Goal: Information Seeking & Learning: Learn about a topic

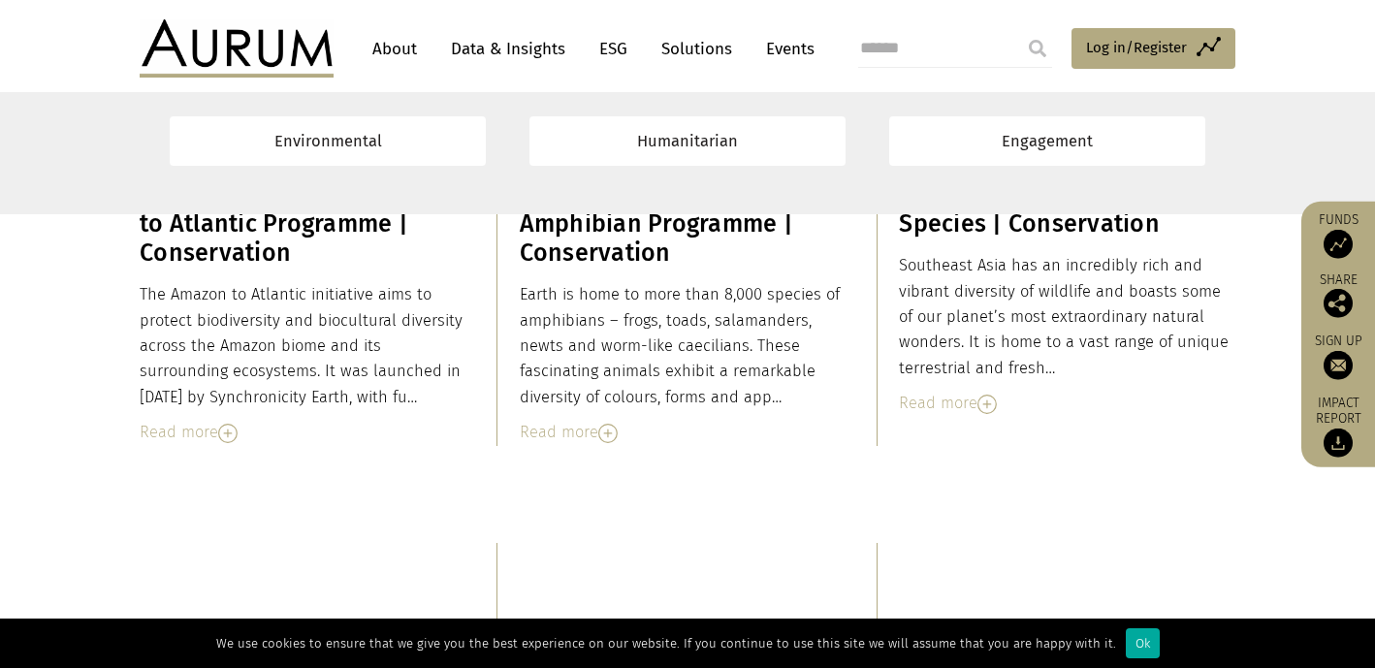
scroll to position [2630, 0]
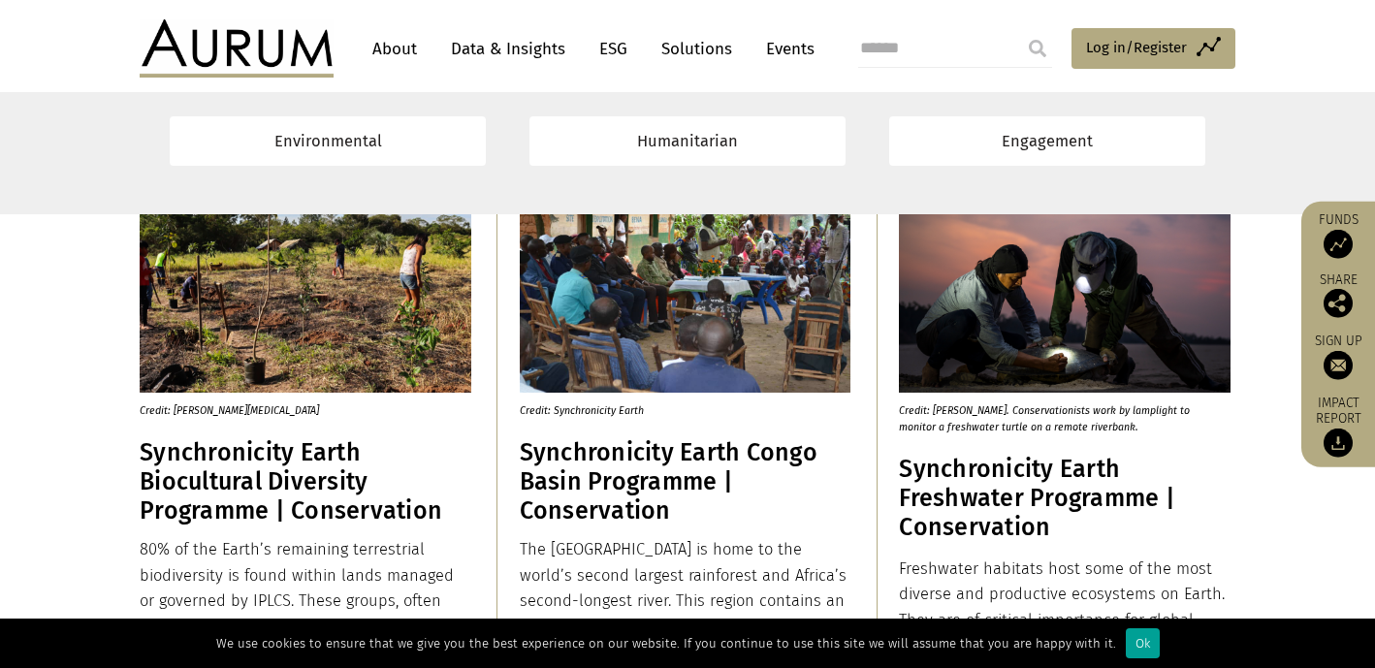
click at [1126, 645] on div "Ok" at bounding box center [1143, 643] width 34 height 30
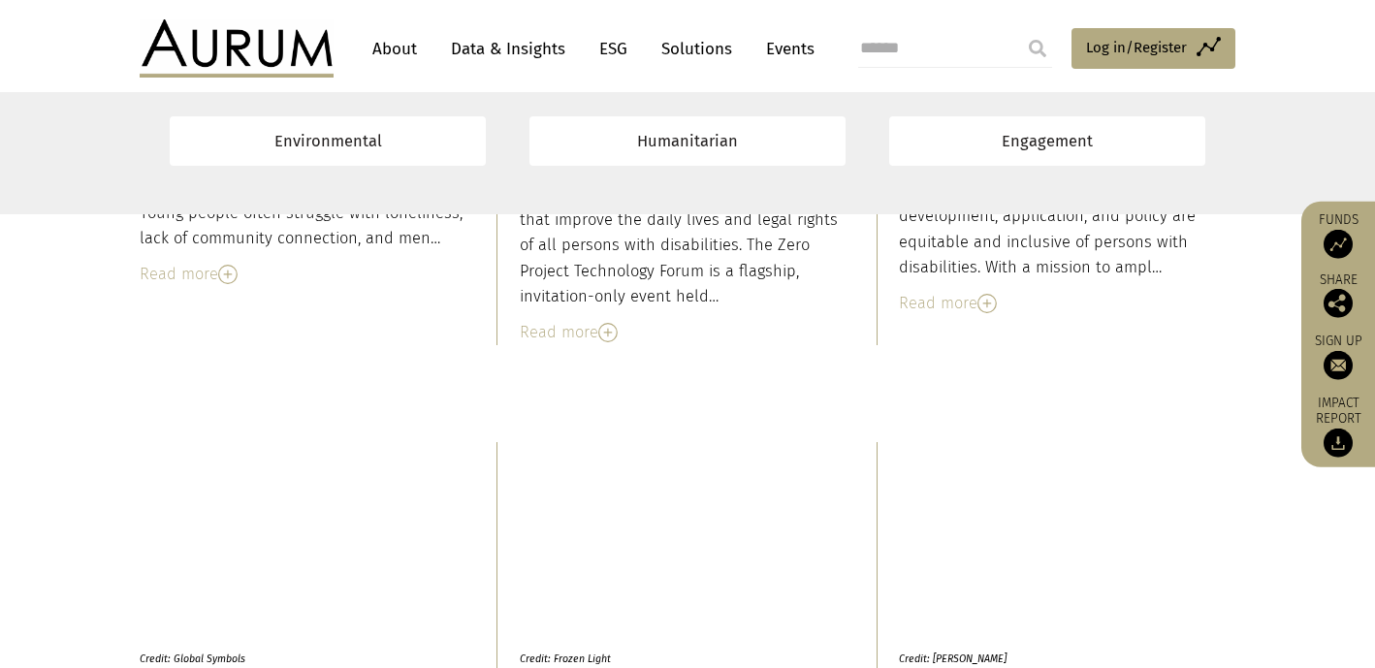
scroll to position [7609, 0]
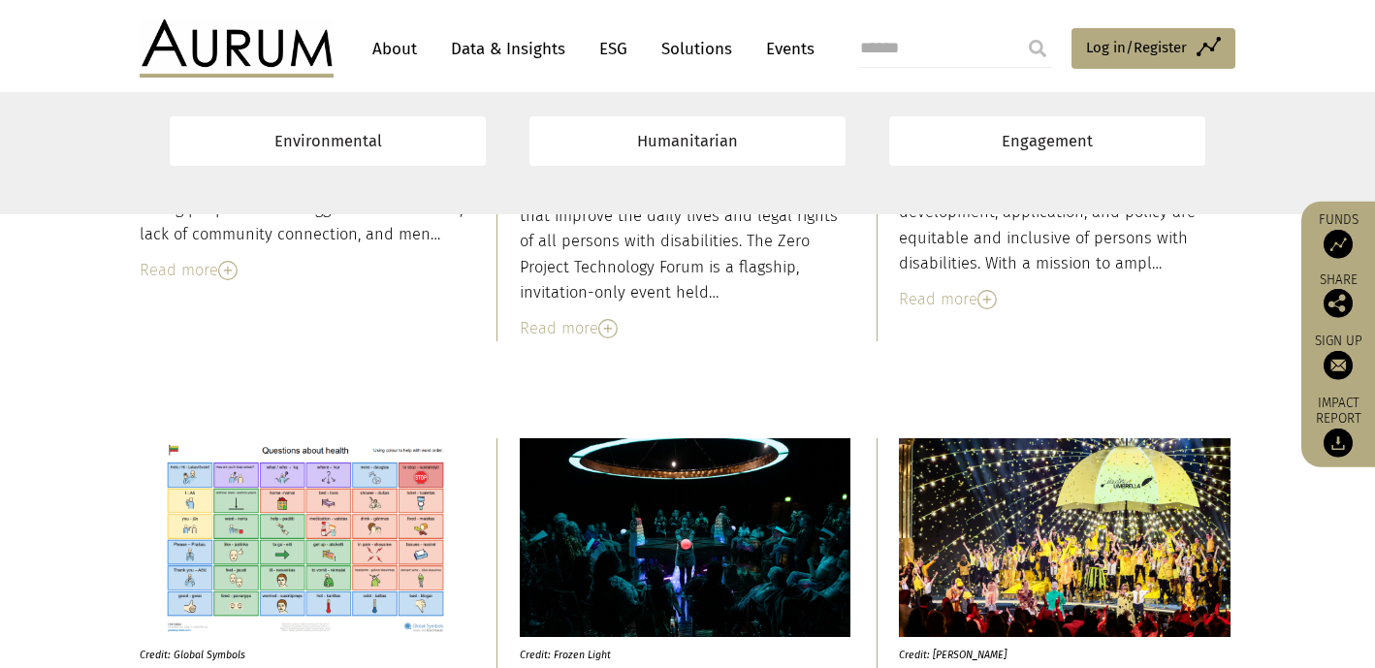
click at [396, 48] on link "About" at bounding box center [395, 49] width 64 height 36
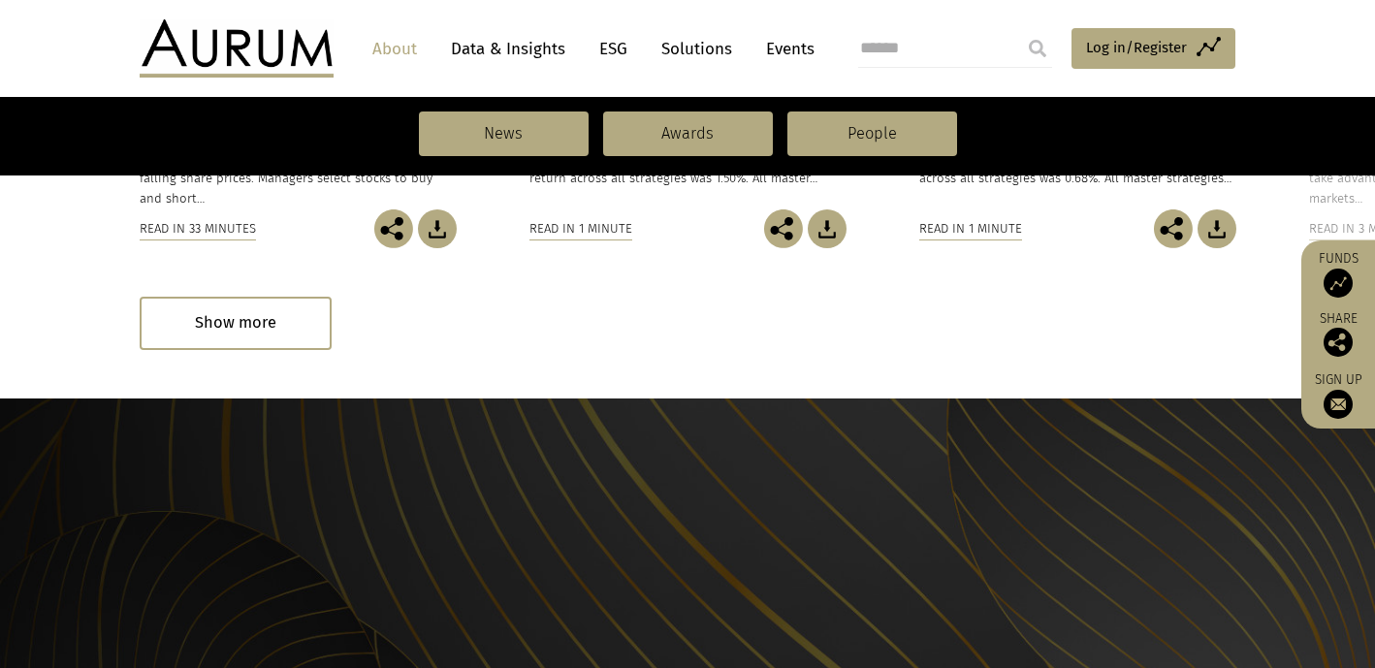
scroll to position [2238, 0]
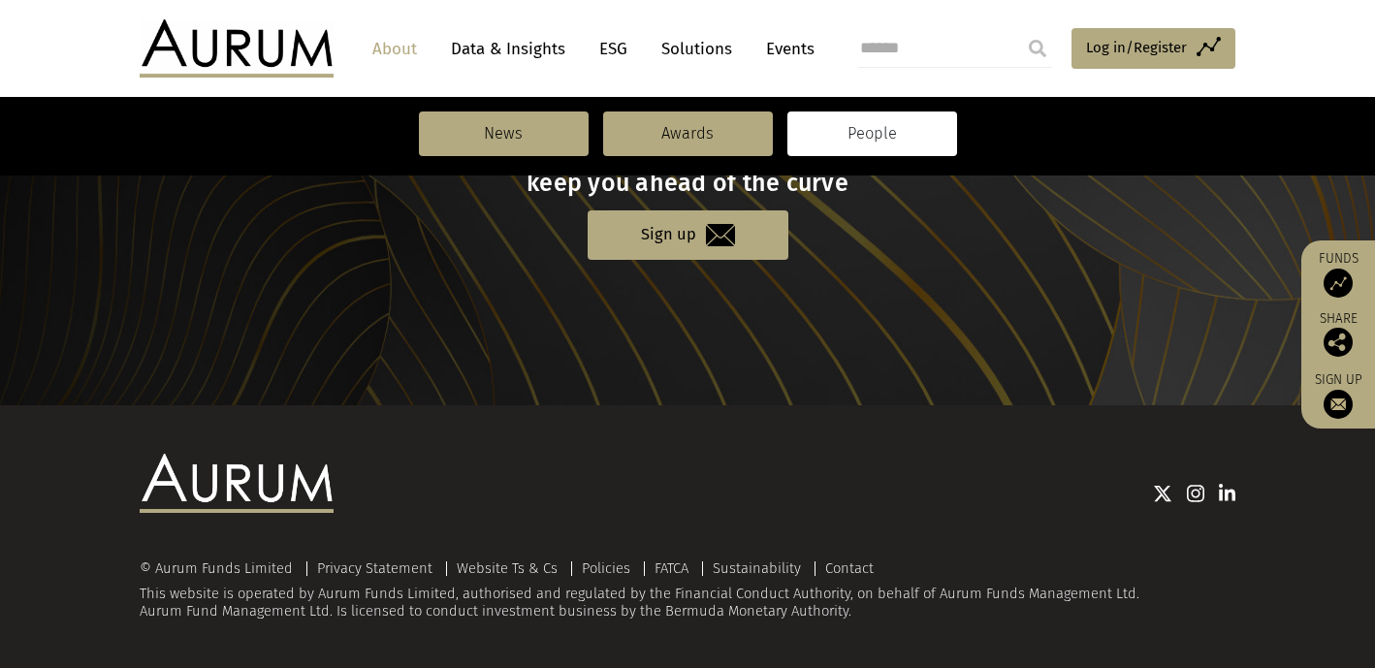
click at [892, 144] on link "People" at bounding box center [873, 134] width 170 height 45
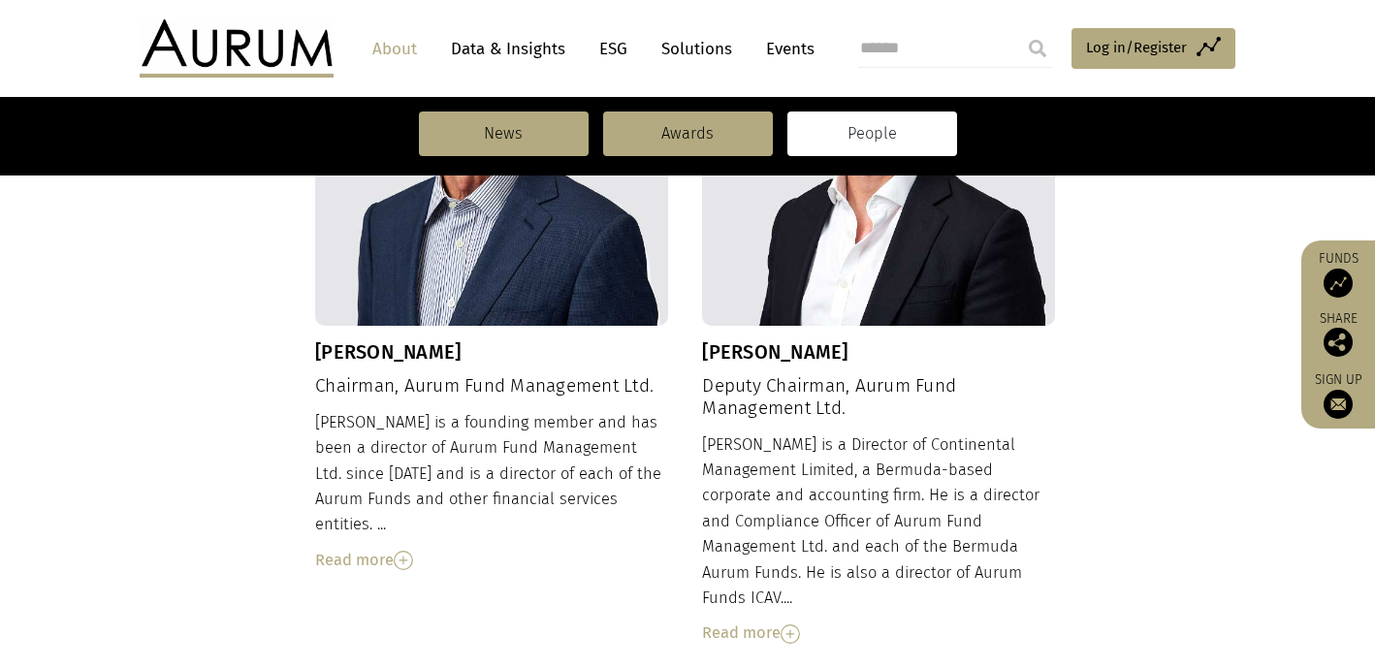
scroll to position [866, 0]
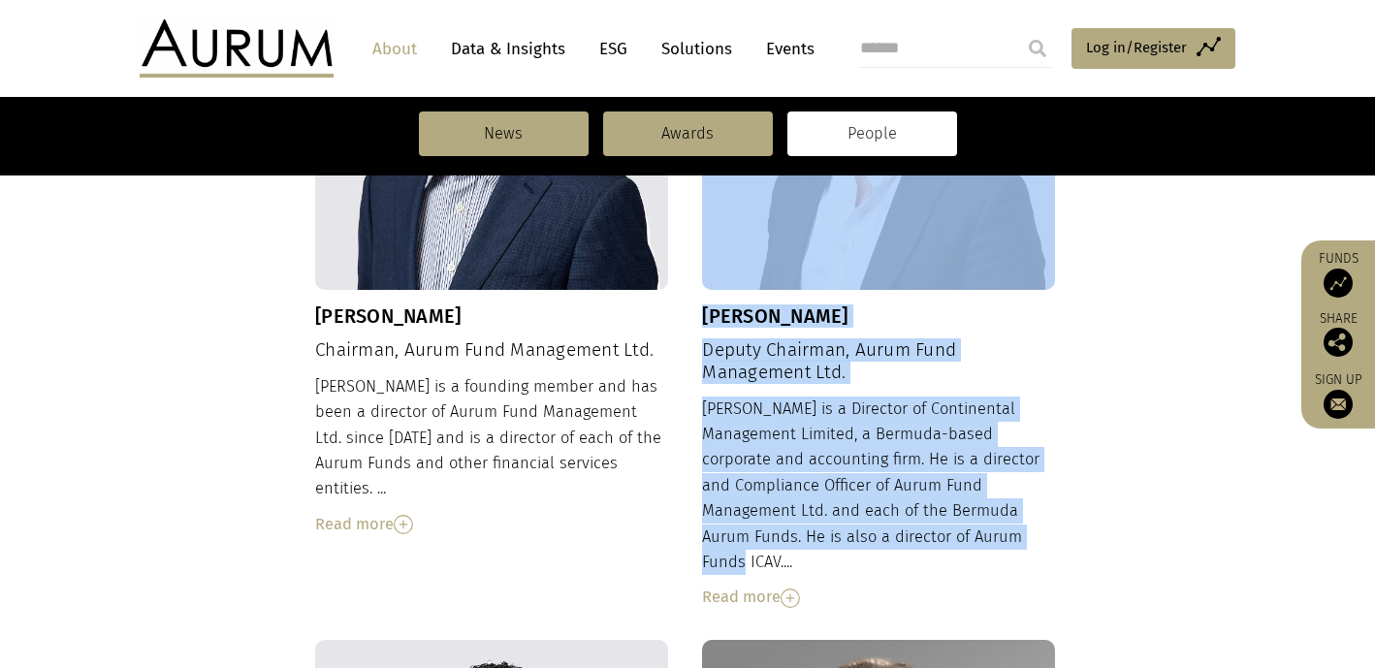
drag, startPoint x: 711, startPoint y: 406, endPoint x: 993, endPoint y: 525, distance: 306.0
click at [985, 534] on div "Dudley Cottingham Chairman, Aurum Fund Management Ltd. Dudley is a founding mem…" at bounding box center [687, 288] width 745 height 703
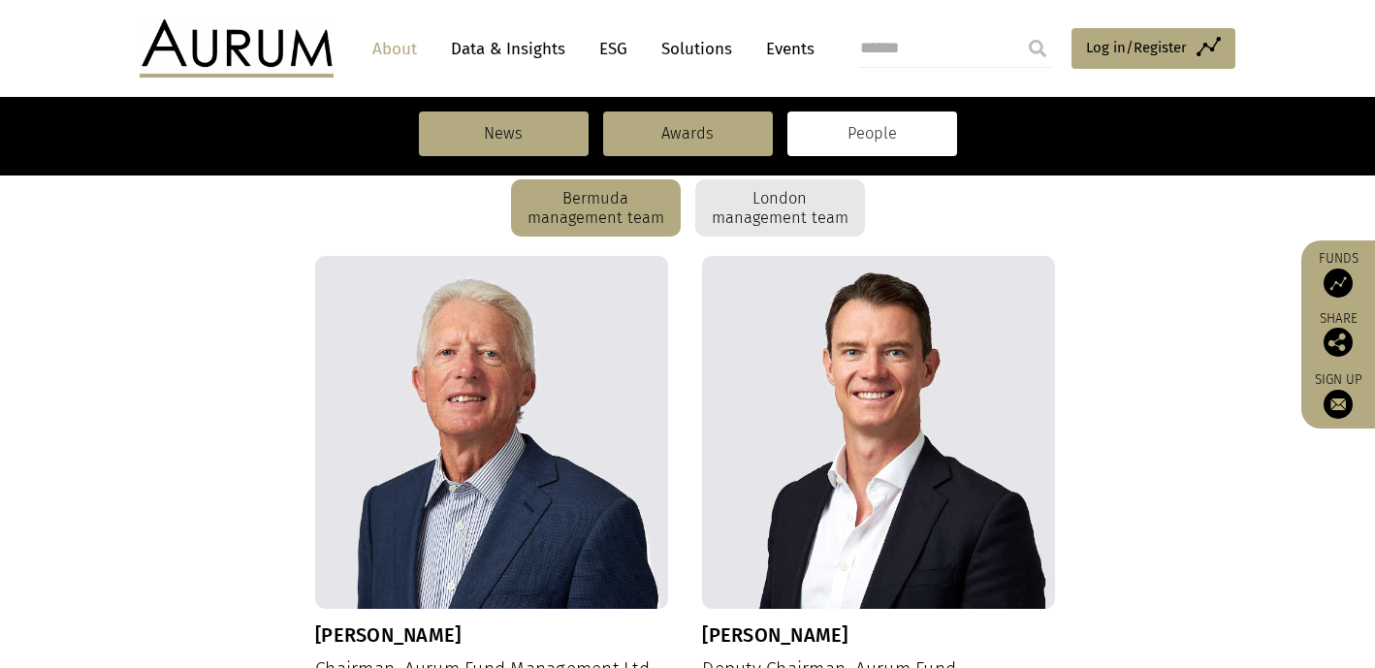
scroll to position [403, 0]
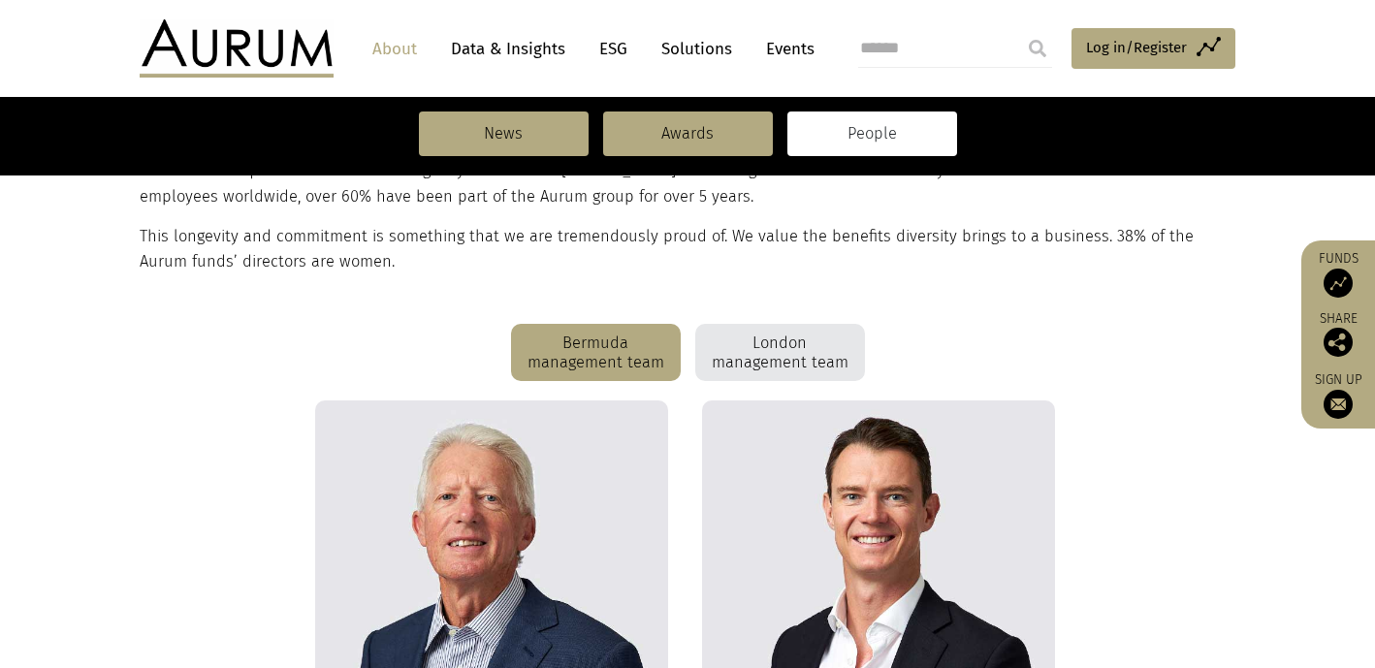
click at [809, 344] on div "London management team" at bounding box center [780, 353] width 170 height 58
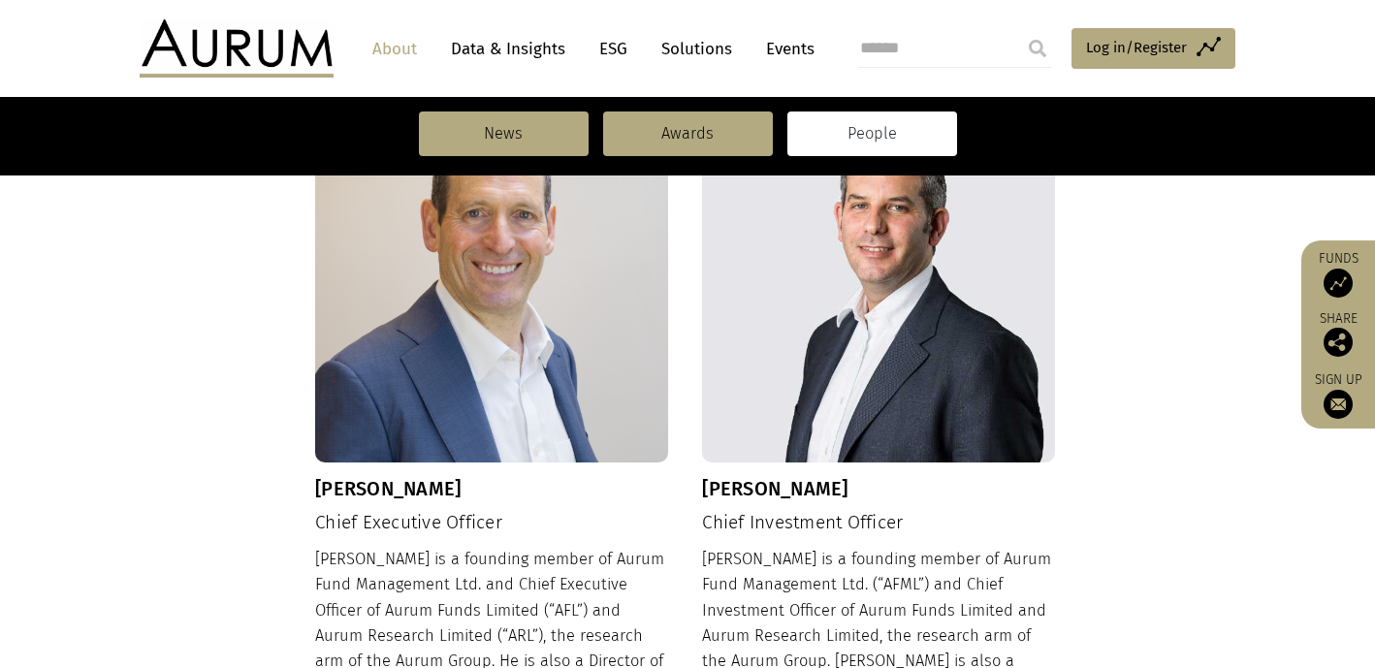
scroll to position [891, 0]
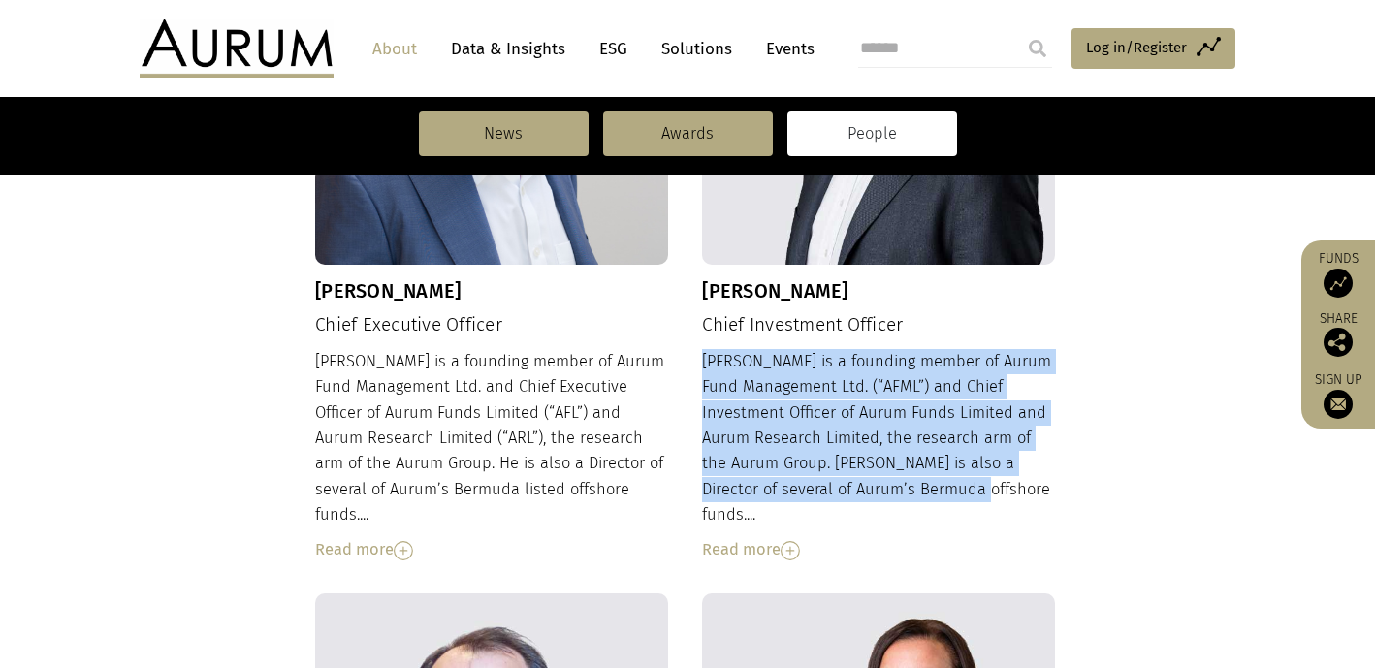
drag, startPoint x: 703, startPoint y: 355, endPoint x: 992, endPoint y: 487, distance: 317.7
click at [990, 490] on div "Adam is a founding member of Aurum Fund Management Ltd. (“AFML”) and Chief Inve…" at bounding box center [878, 456] width 353 height 214
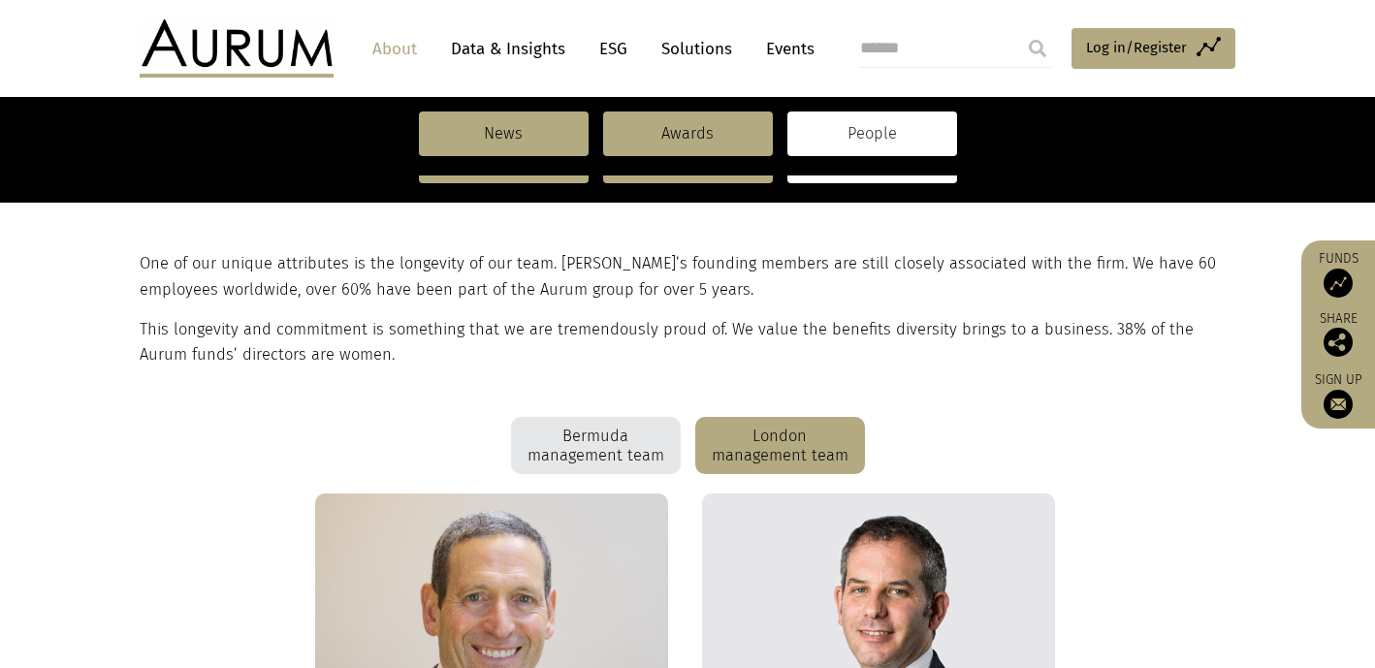
scroll to position [90, 0]
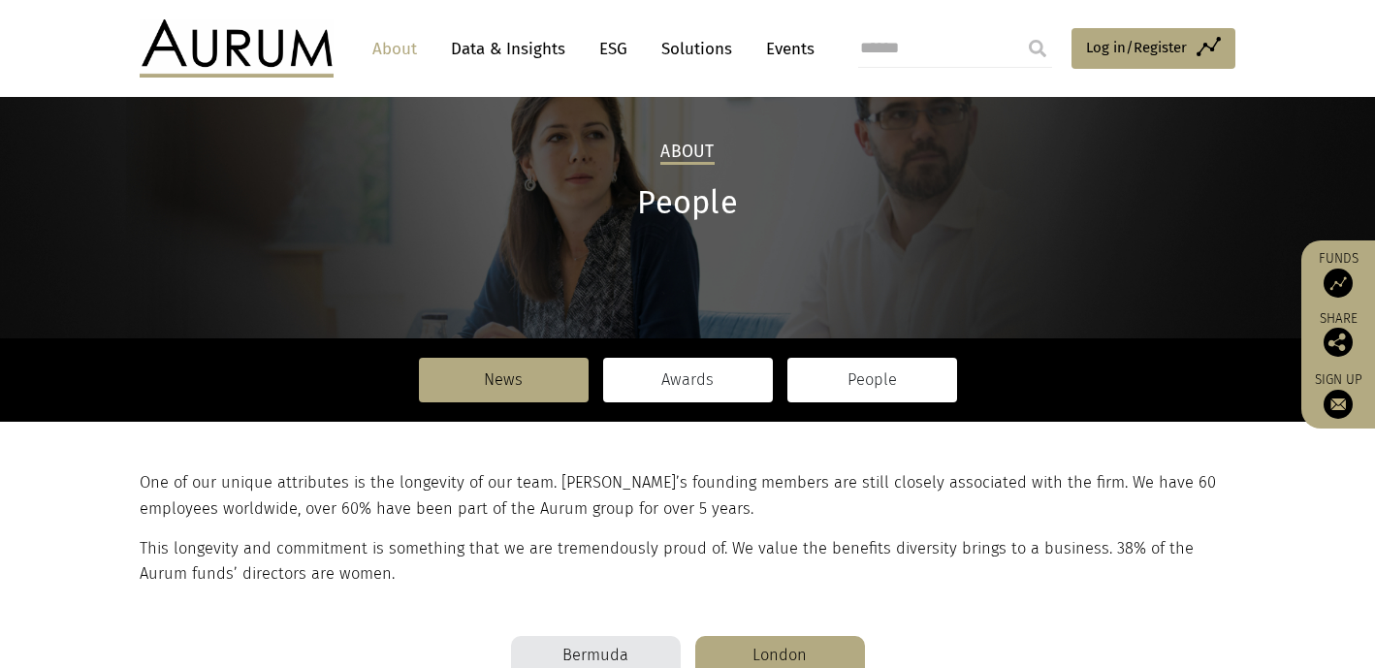
click at [699, 386] on link "Awards" at bounding box center [688, 380] width 170 height 45
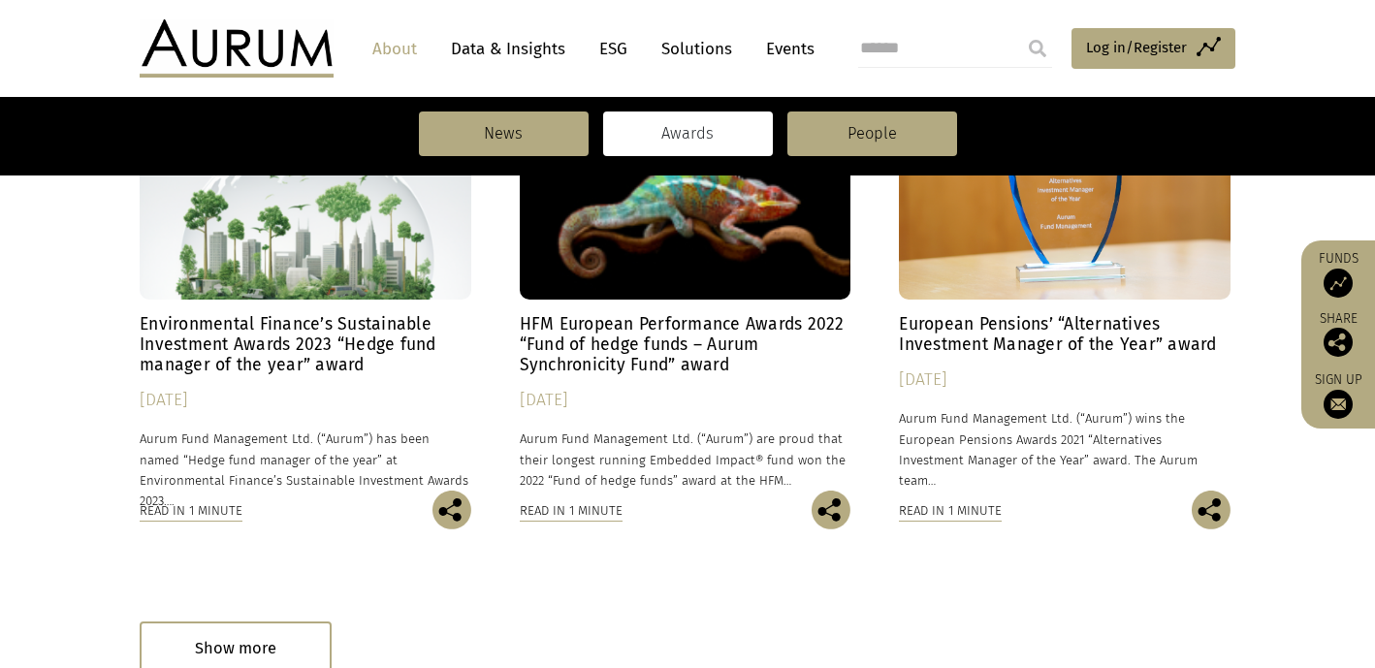
scroll to position [2467, 0]
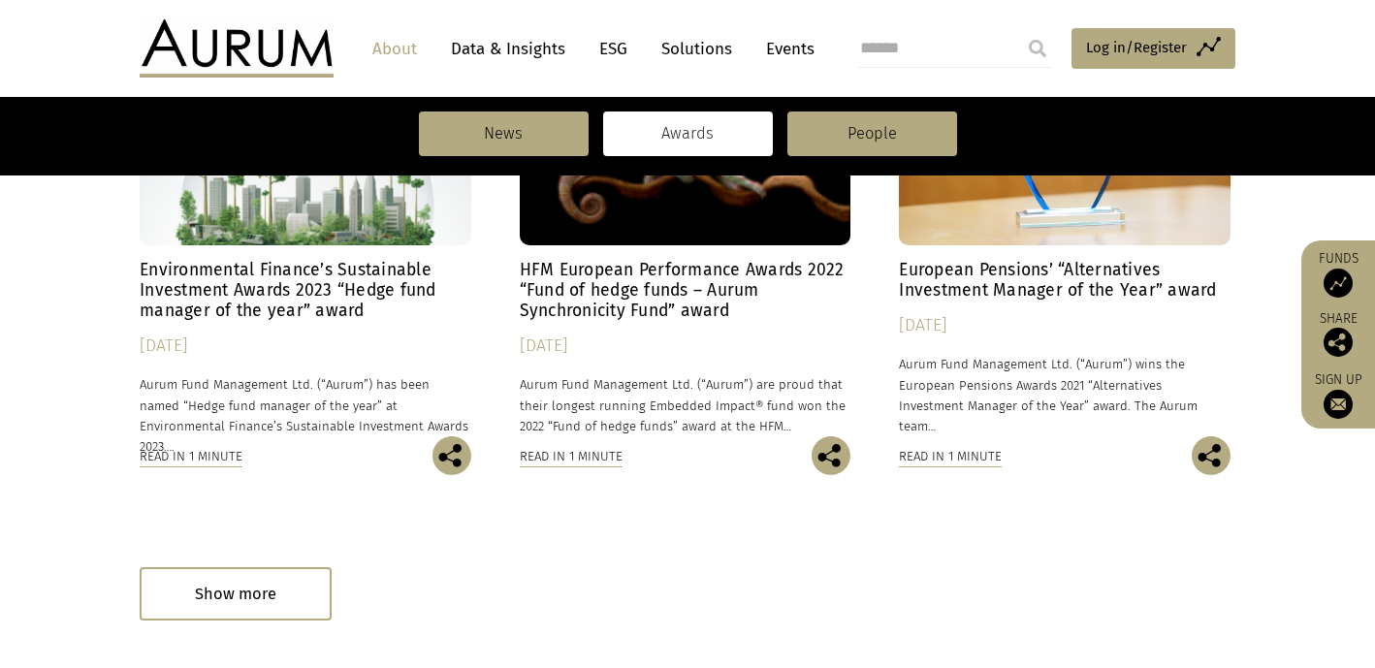
click at [508, 45] on link "Data & Insights" at bounding box center [508, 49] width 134 height 36
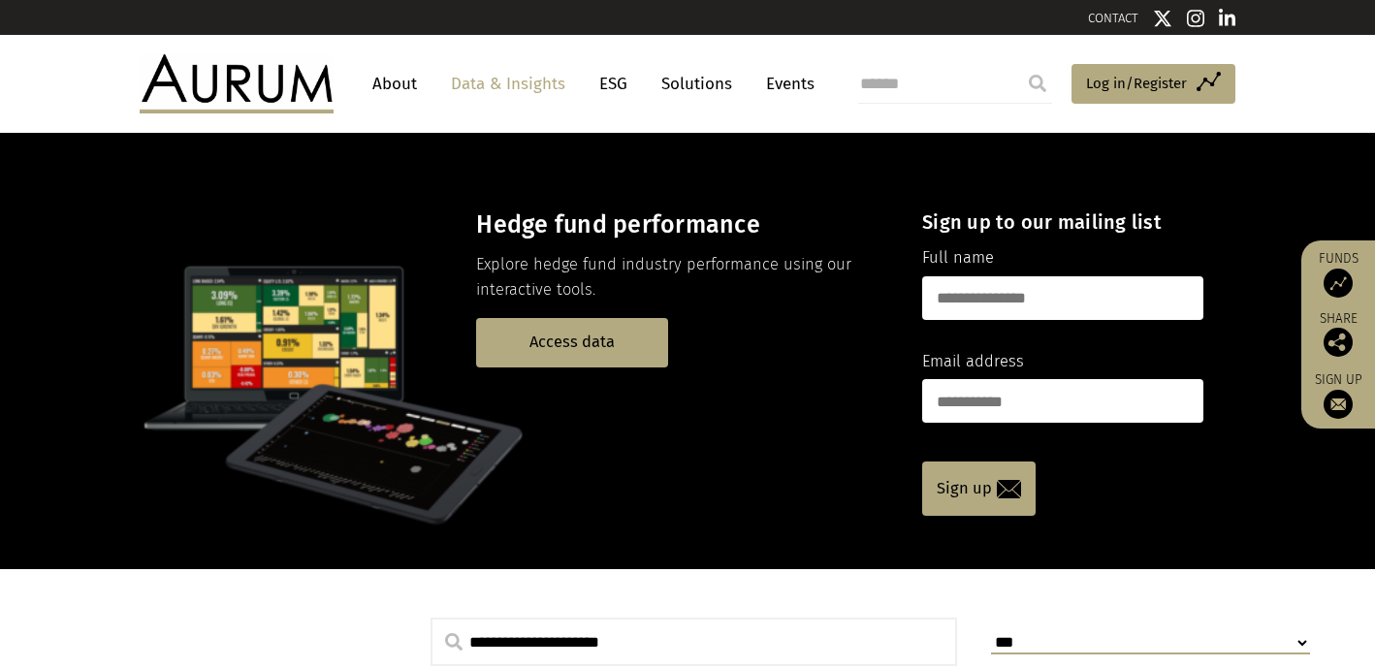
click at [612, 83] on link "ESG" at bounding box center [614, 84] width 48 height 36
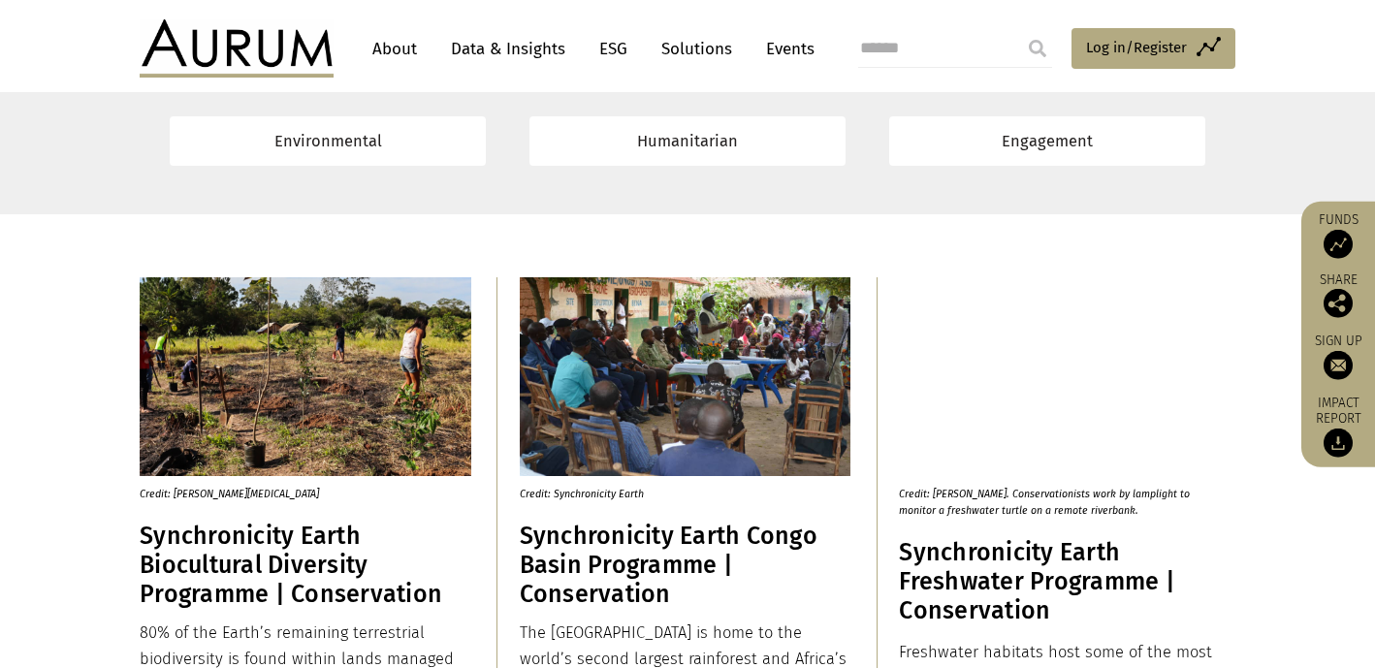
scroll to position [2711, 0]
